Goal: Information Seeking & Learning: Find specific fact

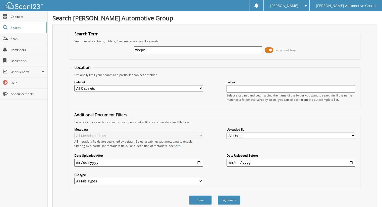
type input "worple"
click at [218, 196] on button "Search" at bounding box center [229, 200] width 23 height 9
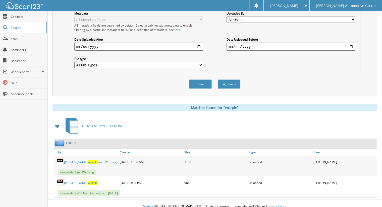
click at [72, 141] on link "118802" at bounding box center [71, 143] width 11 height 4
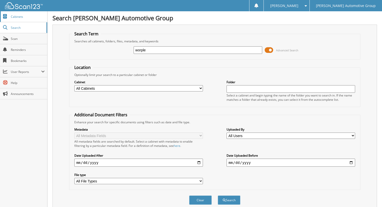
click at [19, 18] on span "Cabinets" at bounding box center [28, 17] width 34 height 4
click at [15, 18] on span "Cabinets" at bounding box center [28, 17] width 34 height 4
